Goal: Task Accomplishment & Management: Use online tool/utility

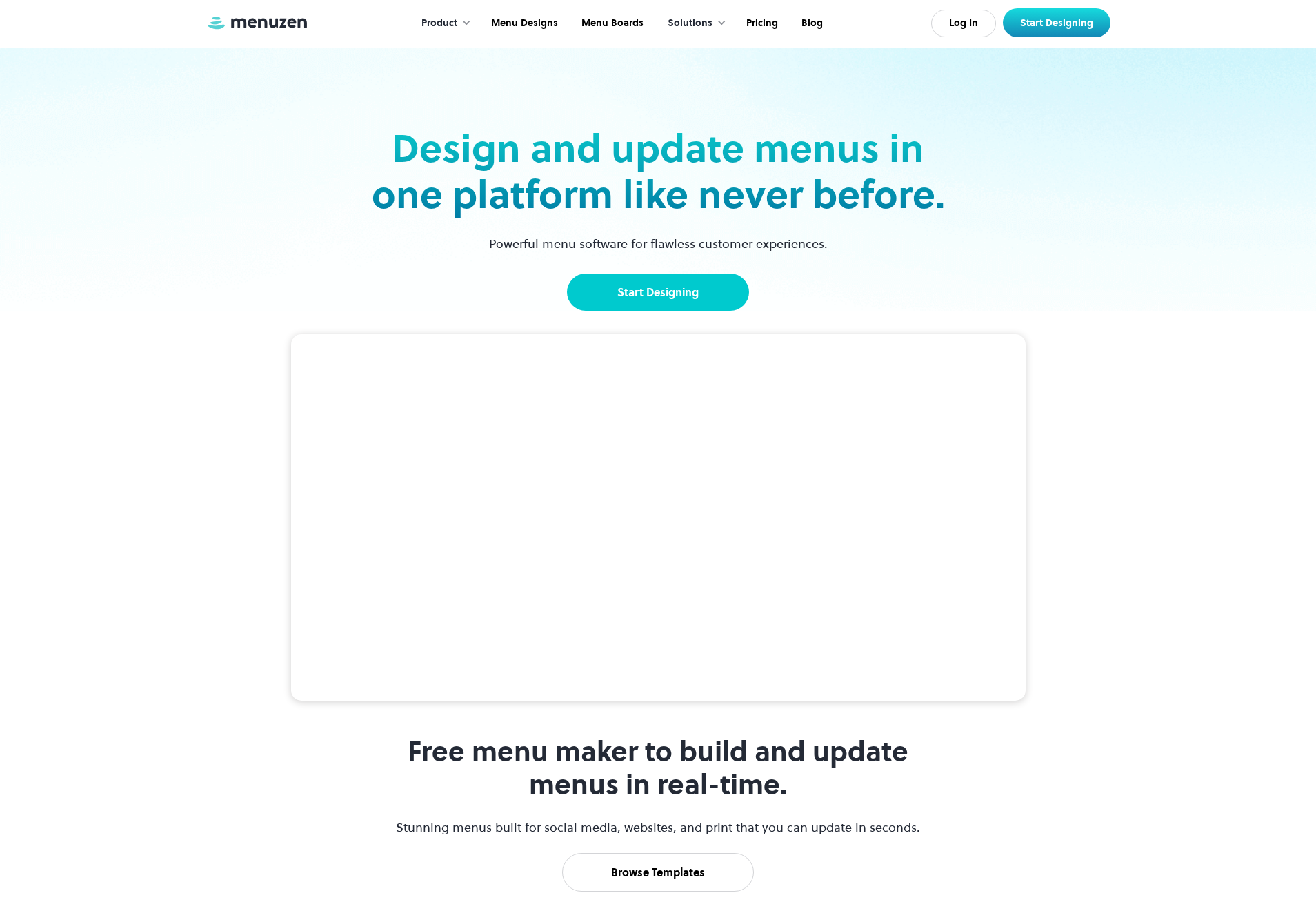
click at [629, 295] on link "Start Designing" at bounding box center [658, 291] width 182 height 37
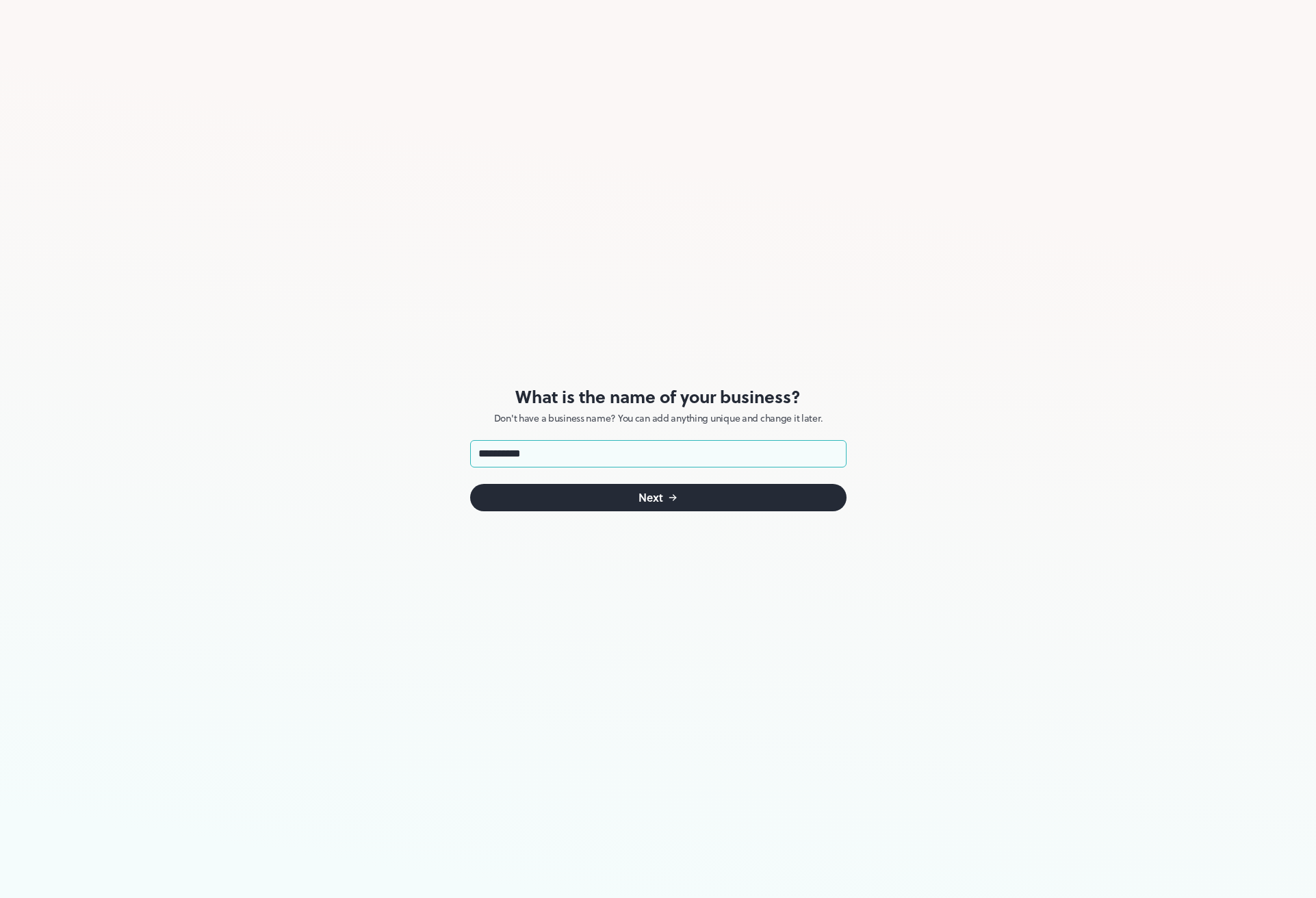
type input "**********"
click at [627, 496] on button "Next" at bounding box center [658, 498] width 376 height 27
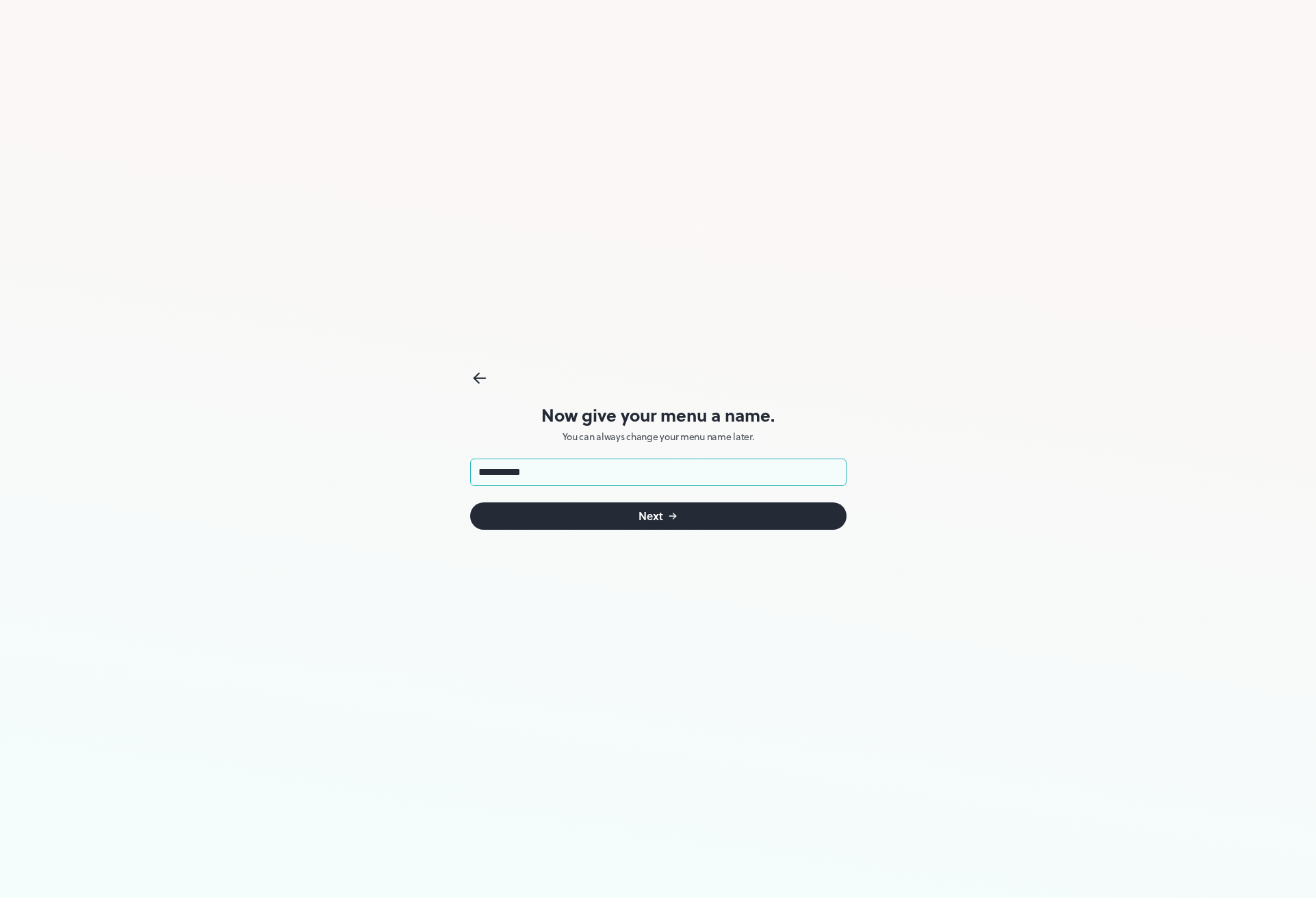
type input "*********"
click at [683, 523] on button "Next" at bounding box center [658, 516] width 376 height 27
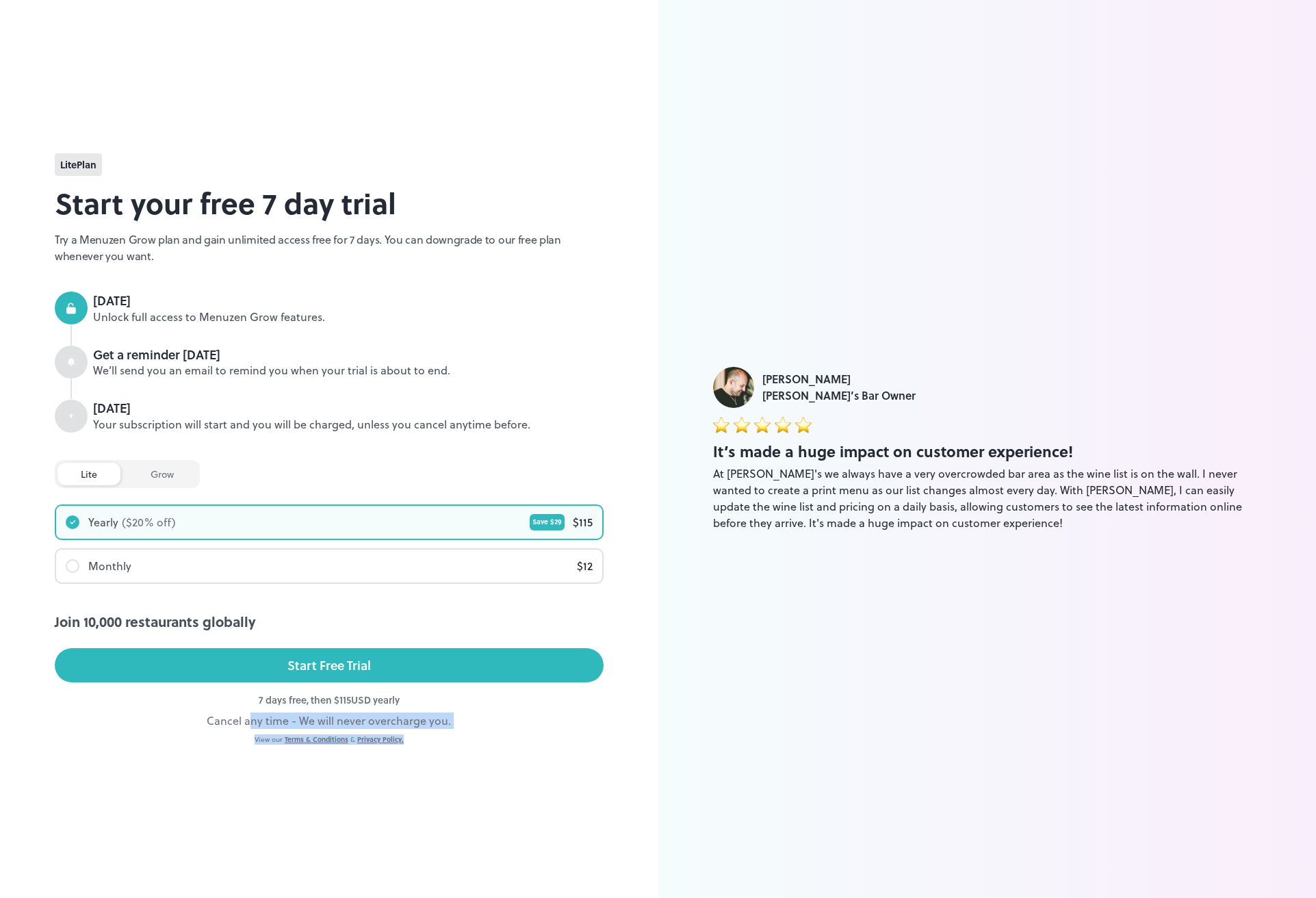
drag, startPoint x: 254, startPoint y: 718, endPoint x: 525, endPoint y: 740, distance: 271.9
click at [525, 740] on div "lite Plan Start your free 7 day trial Try a Menuzen Grow plan and gain unlimite…" at bounding box center [329, 449] width 549 height 592
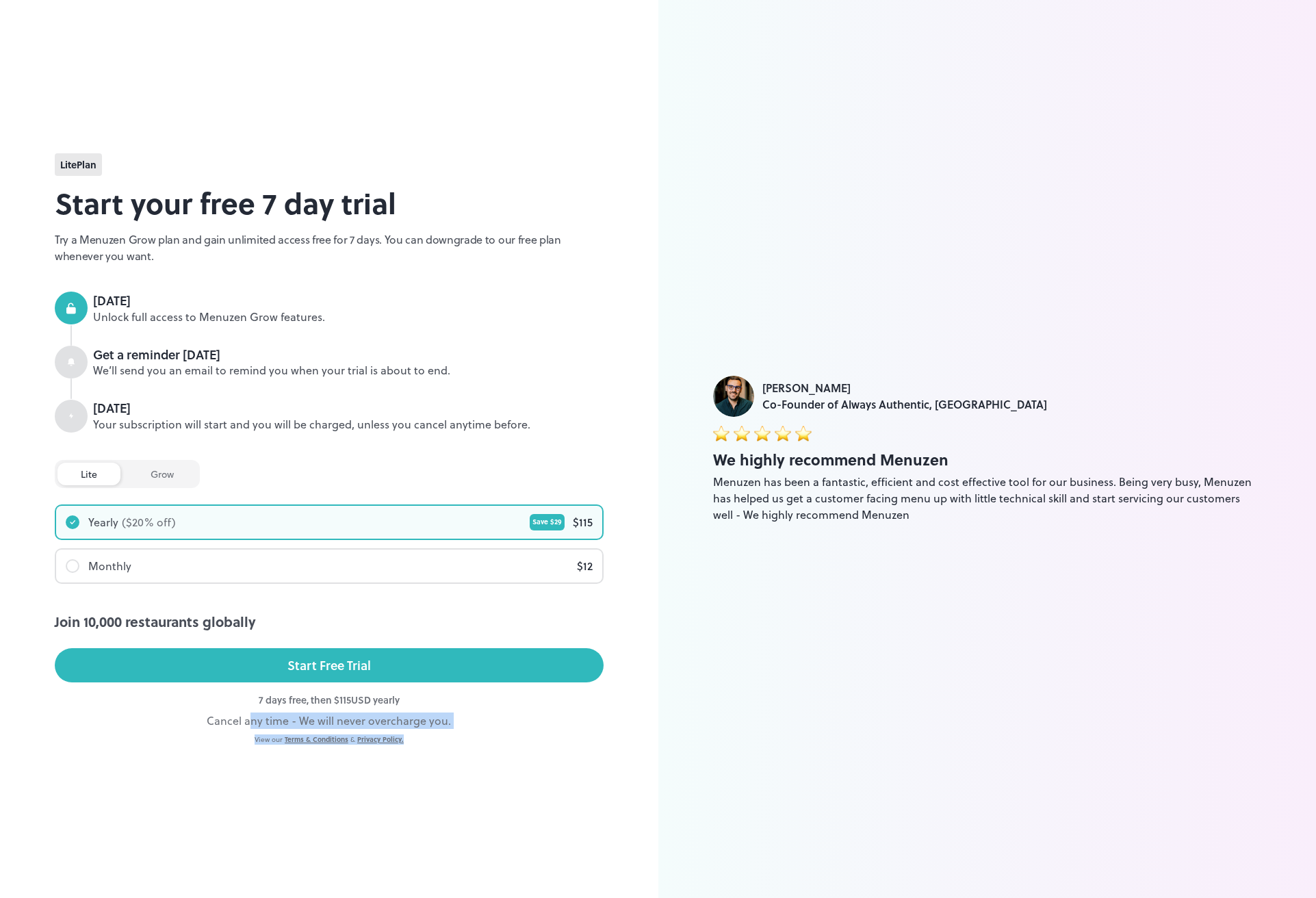
click at [525, 740] on div "View our Terms & Conditions & Privacy Policy." at bounding box center [329, 740] width 549 height 11
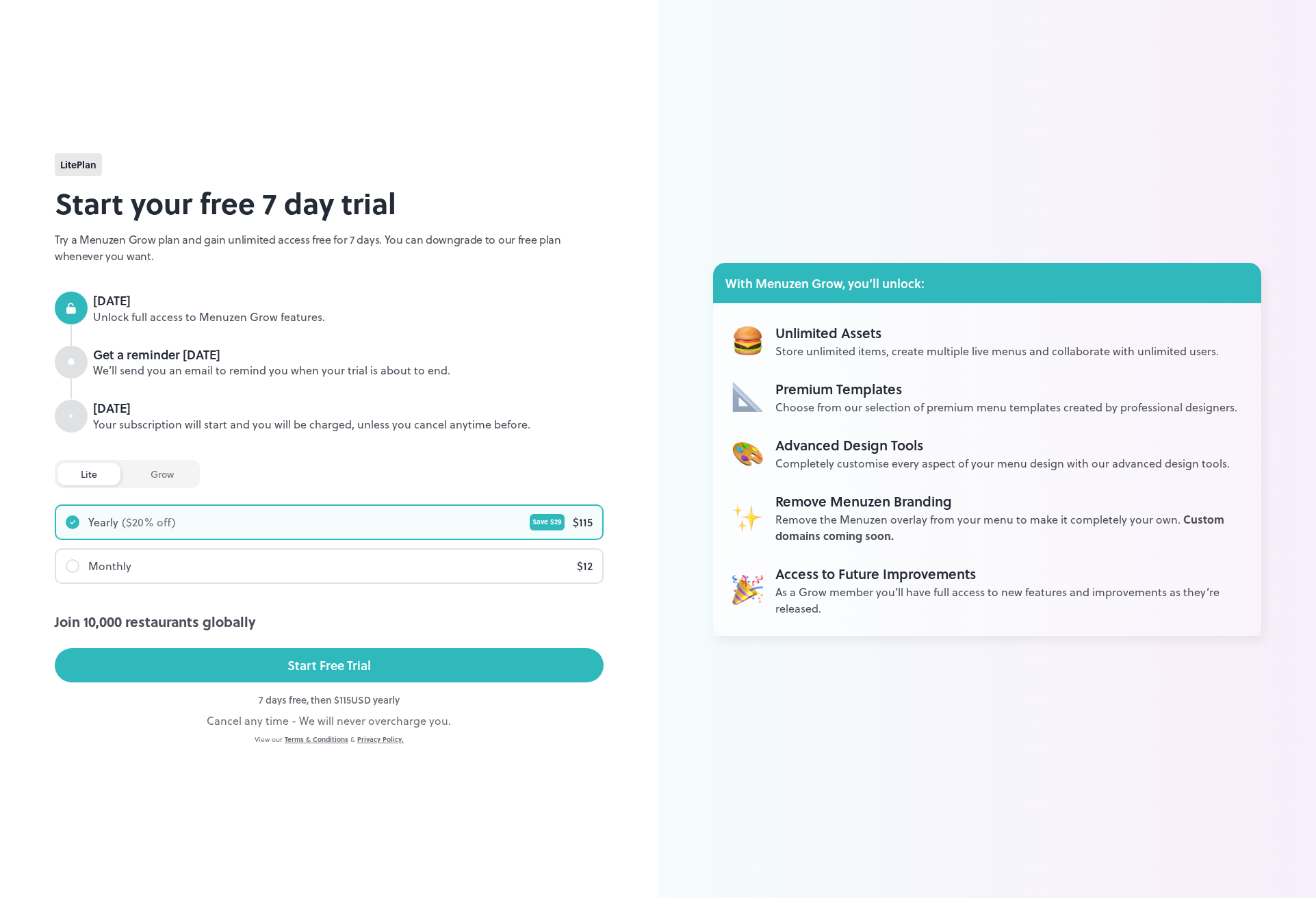
click at [156, 480] on div "grow" at bounding box center [162, 474] width 70 height 23
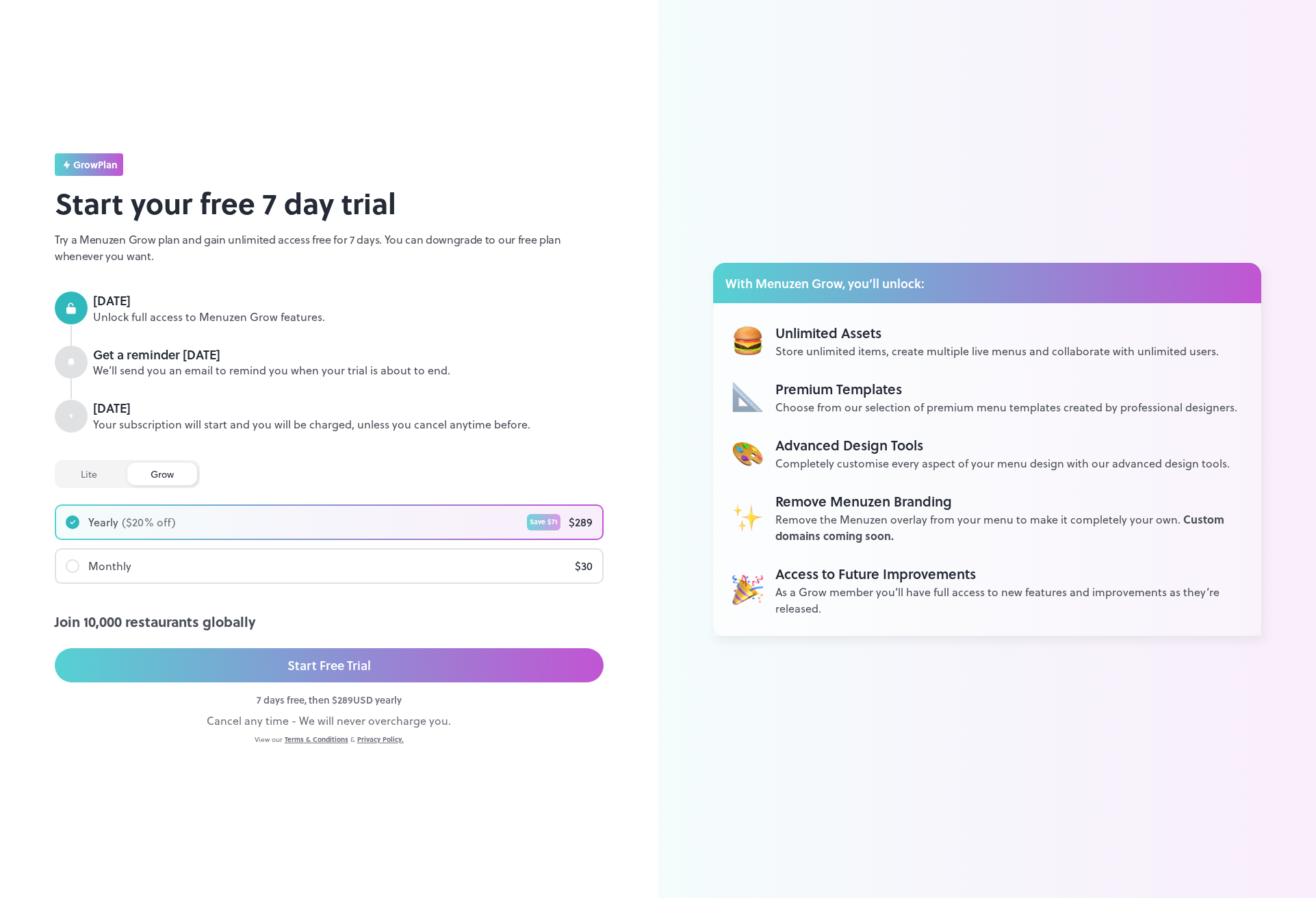
click at [87, 470] on div "lite" at bounding box center [89, 474] width 63 height 23
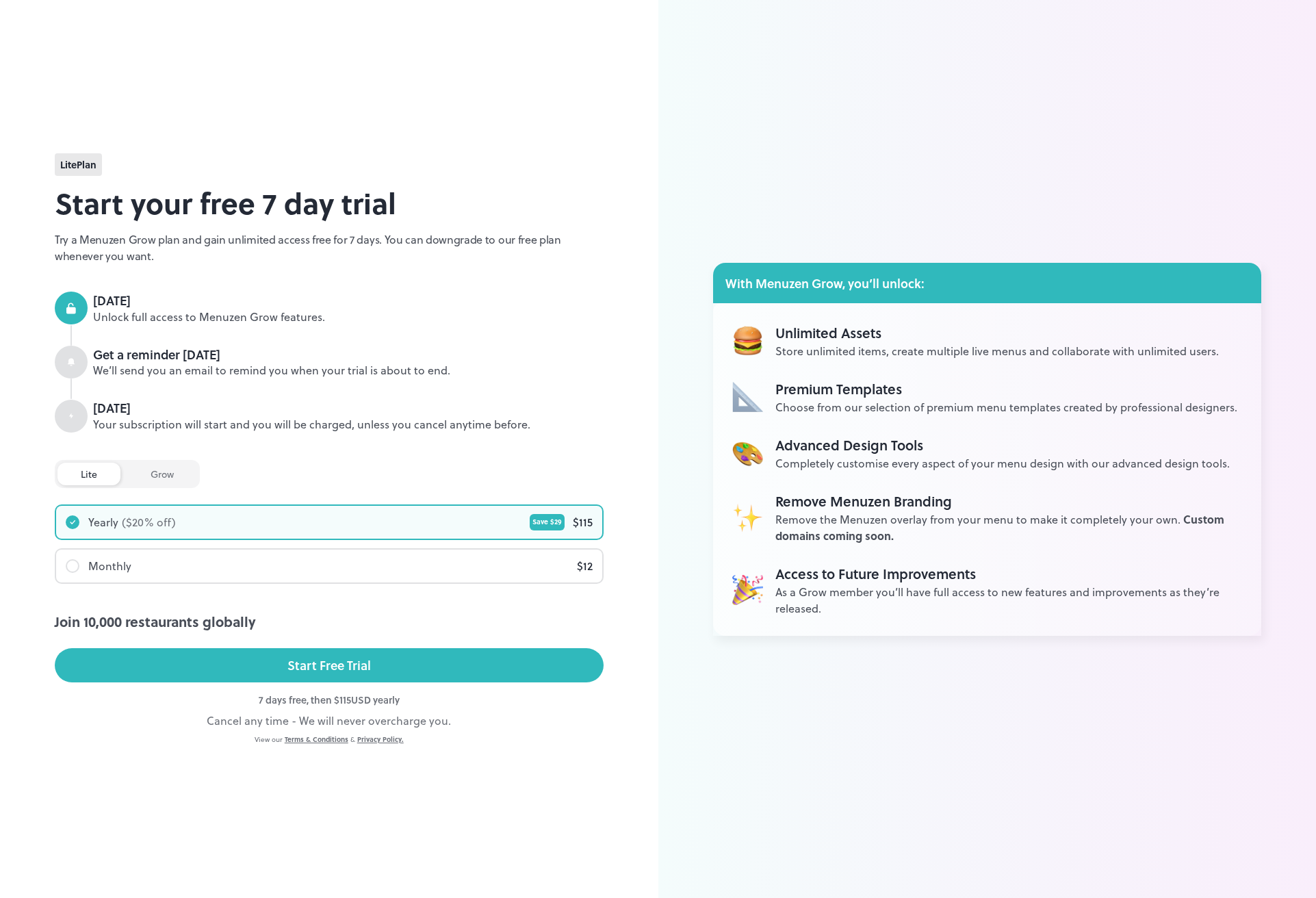
click at [144, 475] on div "grow" at bounding box center [162, 474] width 70 height 23
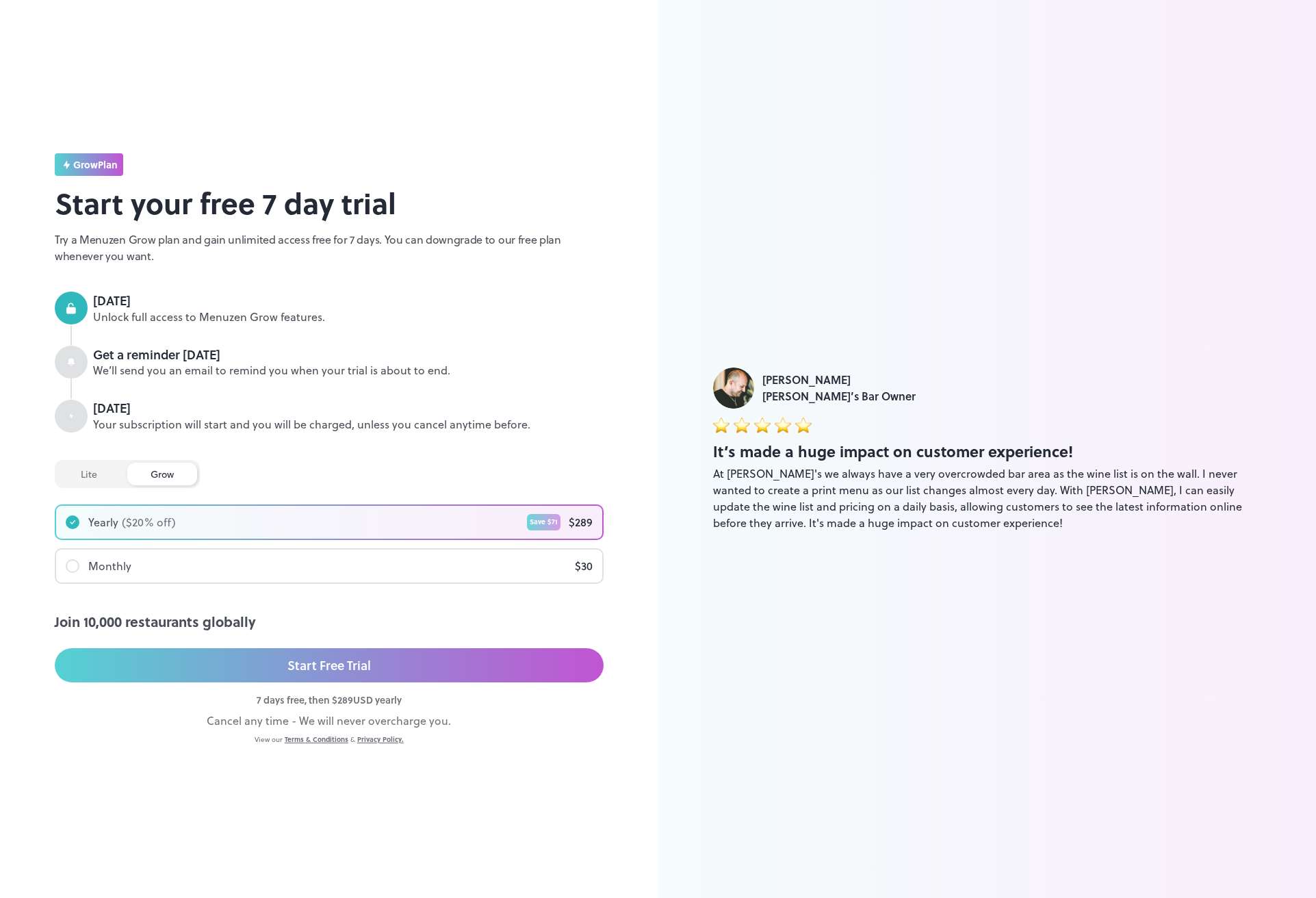
click at [81, 465] on div "lite" at bounding box center [89, 474] width 63 height 23
